Goal: Transaction & Acquisition: Purchase product/service

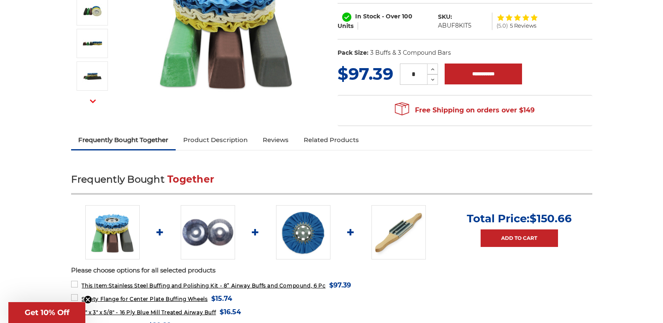
scroll to position [209, 0]
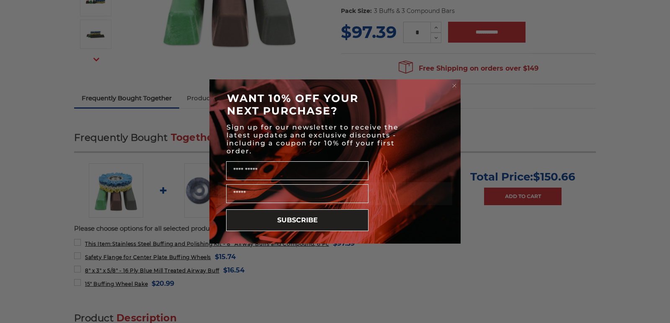
click at [451, 82] on icon "Close dialog" at bounding box center [454, 86] width 8 height 8
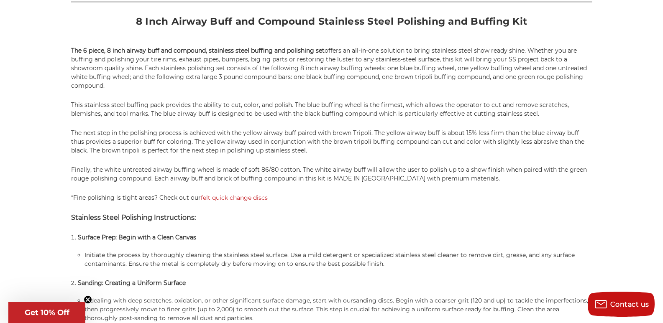
scroll to position [544, 0]
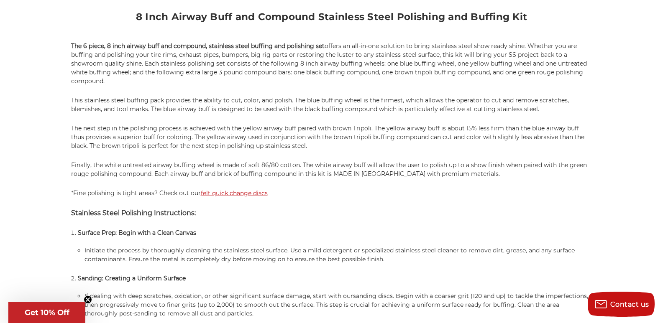
click at [215, 196] on link "felt quick change discs" at bounding box center [234, 194] width 67 height 8
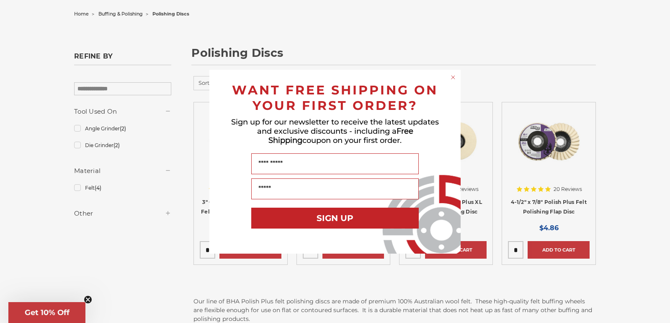
click at [452, 77] on icon "Close dialog" at bounding box center [452, 77] width 3 height 3
